Goal: Task Accomplishment & Management: Manage account settings

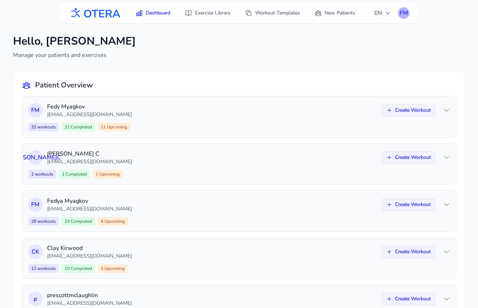
click at [403, 11] on div "FM" at bounding box center [404, 13] width 12 height 12
click at [361, 40] on link "Logout" at bounding box center [368, 42] width 81 height 13
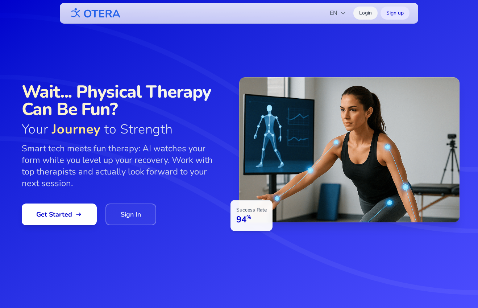
click at [360, 14] on link "Login" at bounding box center [365, 13] width 24 height 13
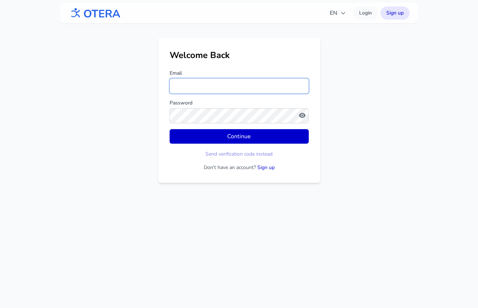
click at [203, 83] on input "Email" at bounding box center [239, 85] width 139 height 15
type input "**********"
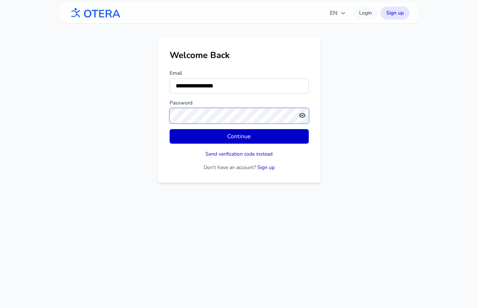
click at [170, 129] on button "Continue" at bounding box center [239, 136] width 139 height 14
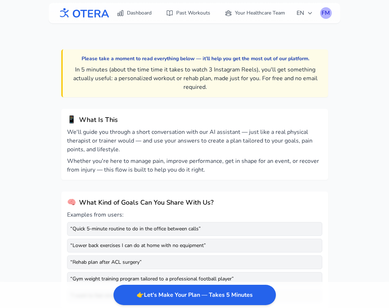
click at [327, 13] on div "FM" at bounding box center [326, 13] width 12 height 12
click at [267, 43] on link "Logout" at bounding box center [290, 42] width 81 height 13
